Goal: Information Seeking & Learning: Learn about a topic

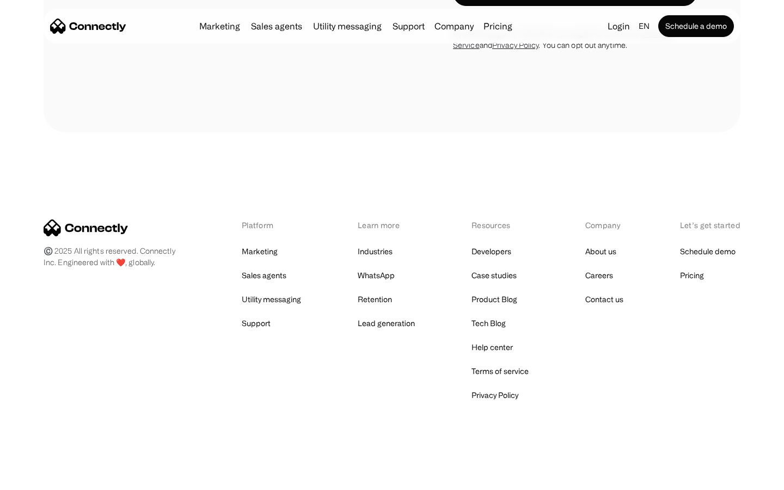
scroll to position [2093, 0]
